Goal: Find specific fact: Find specific fact

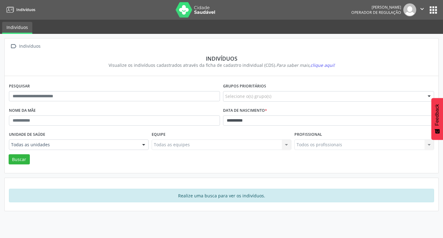
type input "**********"
click at [9, 154] on button "Buscar" at bounding box center [19, 159] width 21 height 10
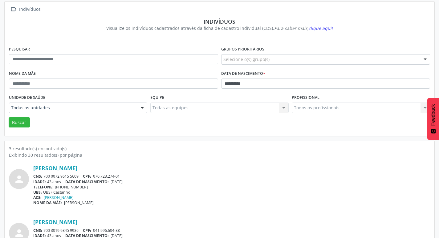
scroll to position [92, 0]
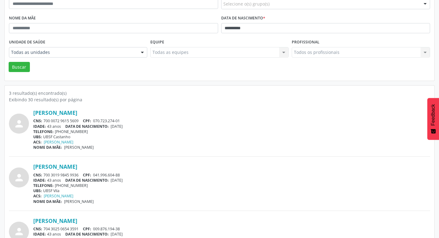
drag, startPoint x: 45, startPoint y: 121, endPoint x: 81, endPoint y: 122, distance: 36.3
click at [81, 122] on div "CNS: 700 0072 9615 5609 CPF: 070.723.274-01" at bounding box center [231, 120] width 396 height 5
copy div "700 0072 9615 5609"
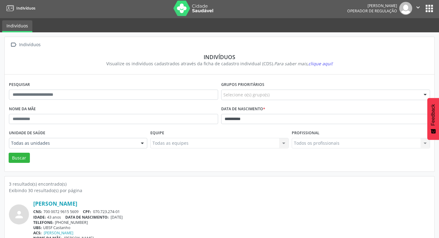
scroll to position [0, 0]
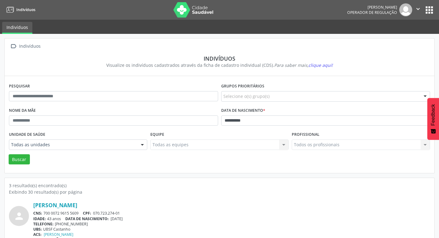
click at [428, 9] on button "apps" at bounding box center [428, 10] width 11 height 11
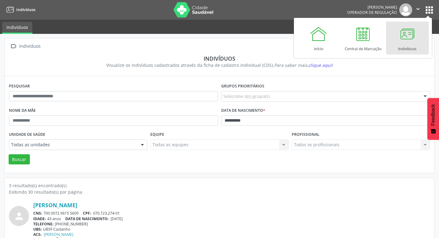
click at [415, 42] on link "Indivíduos" at bounding box center [407, 38] width 43 height 33
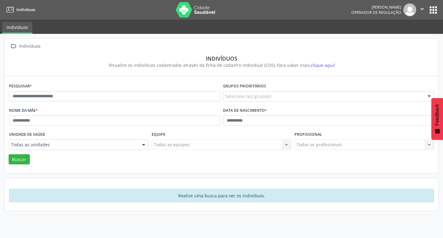
click at [431, 7] on button "apps" at bounding box center [433, 10] width 11 height 11
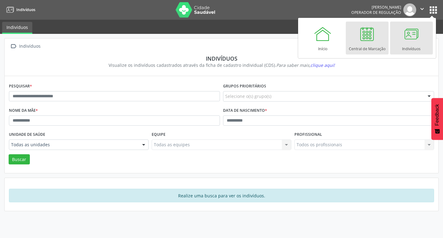
click at [367, 40] on div at bounding box center [367, 34] width 18 height 18
